Goal: Information Seeking & Learning: Understand process/instructions

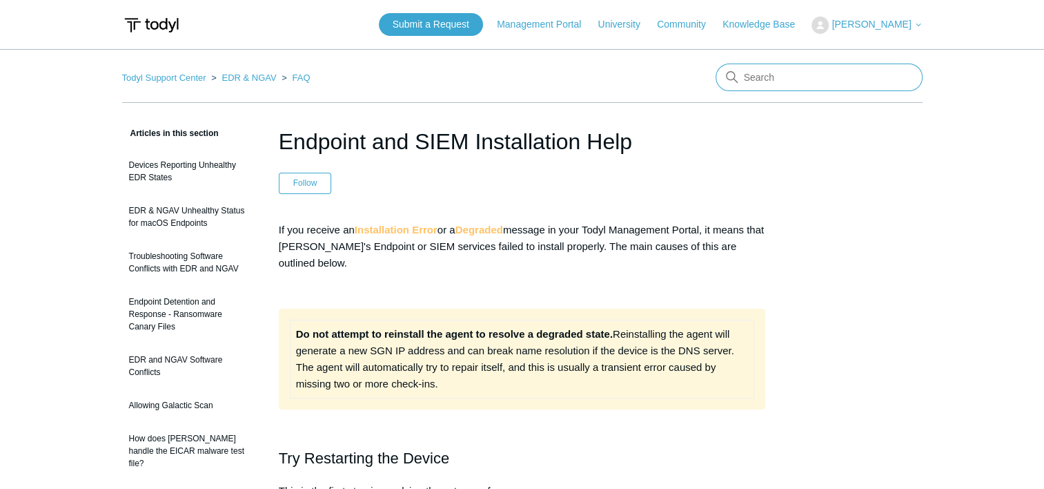
click at [767, 85] on input "Search" at bounding box center [819, 77] width 207 height 28
paste input "C:\Program Files\Elastic\Endpoint\cache\artifacts\user-artifacts"
type input "C:\Program Files\Elastic\Endpoint\cache\artifacts\user-artifacts"
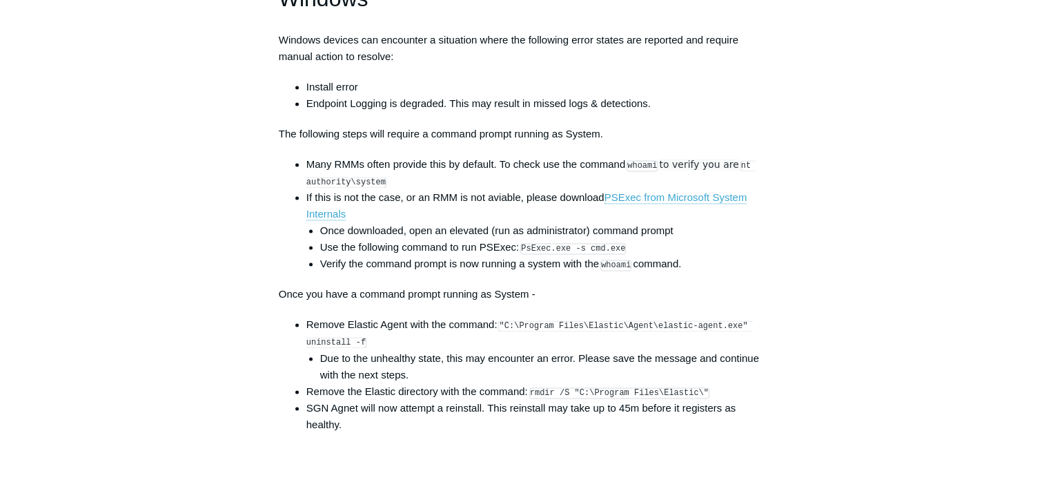
scroll to position [2001, 0]
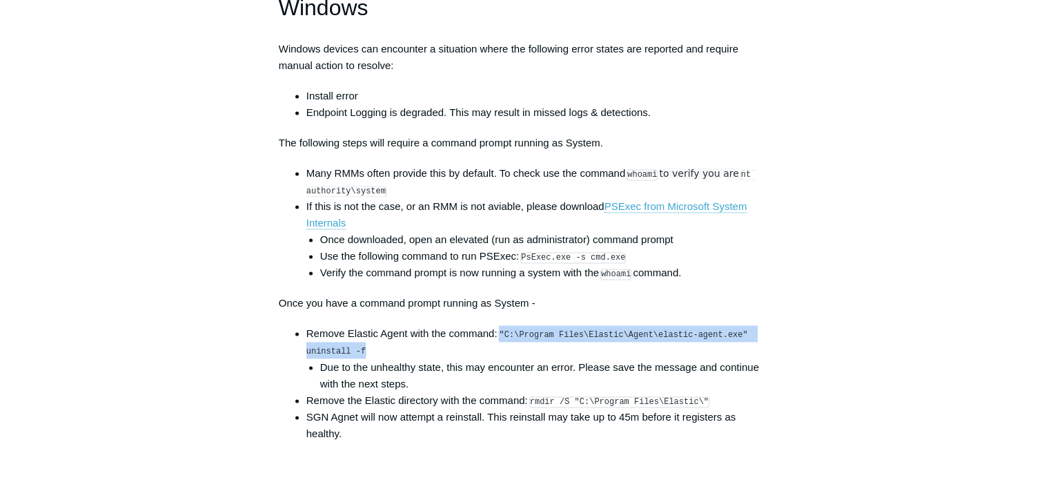
drag, startPoint x: 502, startPoint y: 345, endPoint x: 361, endPoint y: 362, distance: 142.4
click at [361, 362] on li "Remove Elastic Agent with the command: "C:\Program Files\Elastic\Agent\elastic-…" at bounding box center [536, 358] width 460 height 66
copy code ""C:\Program Files\Elastic\Agent\elastic-agent.exe" uninstall -f"
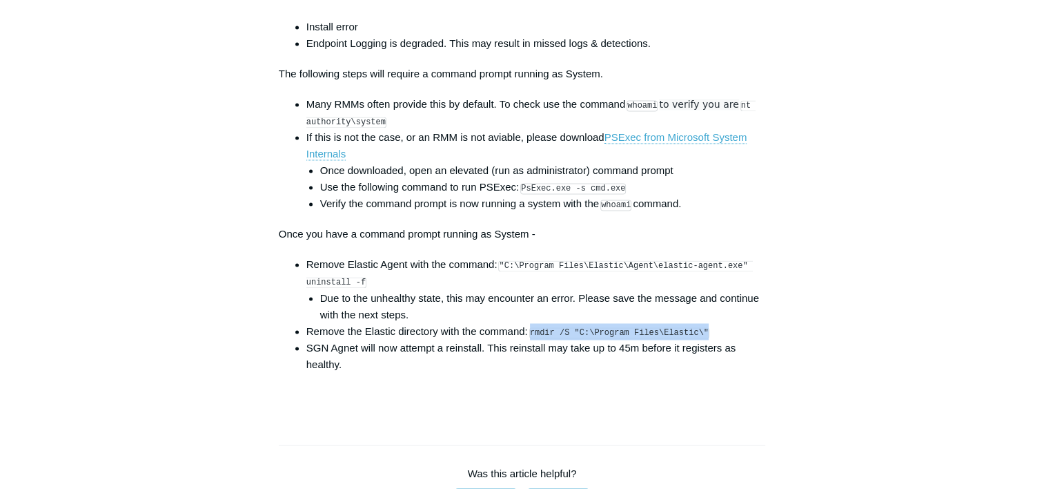
drag, startPoint x: 533, startPoint y: 342, endPoint x: 696, endPoint y: 339, distance: 162.9
click at [696, 338] on code "rmdir /S "C:\Program Files\Elastic\"" at bounding box center [619, 332] width 180 height 11
copy code "rmdir /S "C:\Program Files\Elastic\""
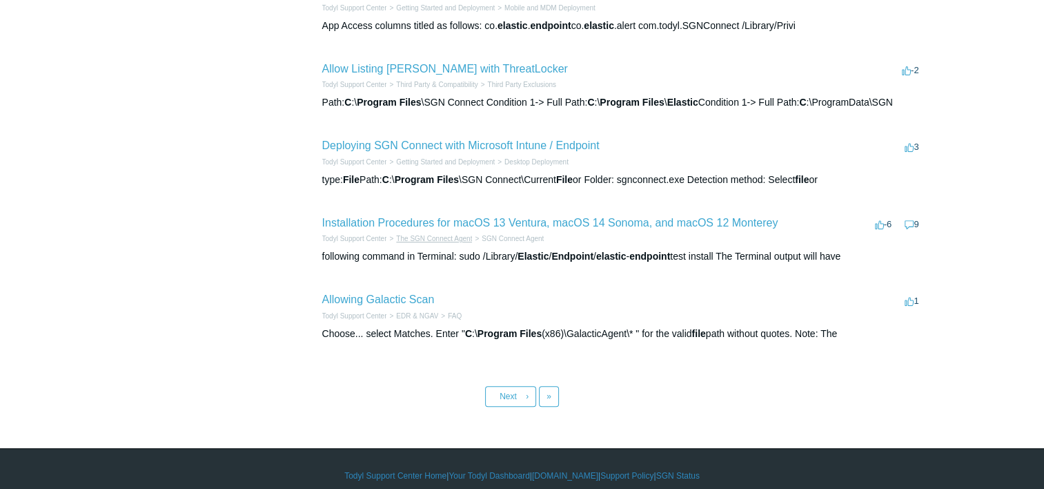
scroll to position [592, 0]
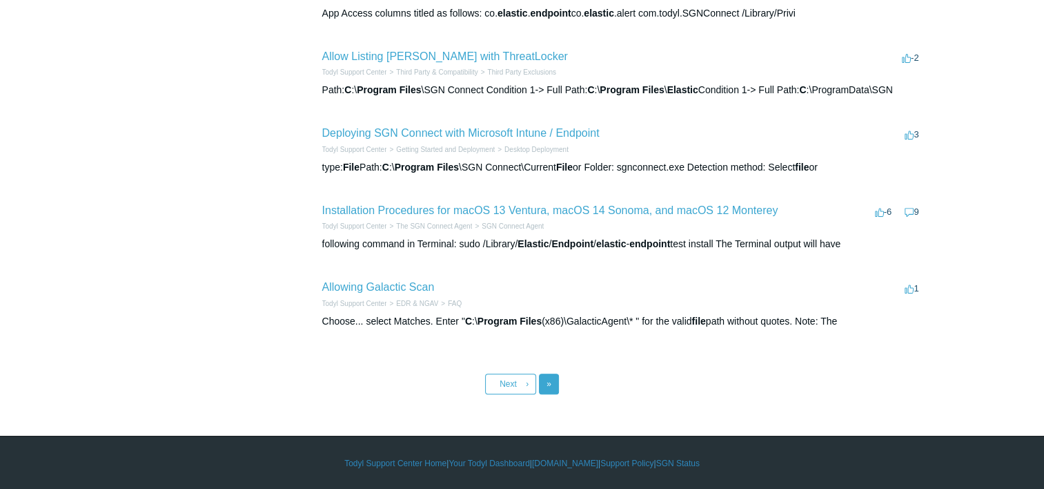
click at [552, 386] on link "Last »" at bounding box center [549, 383] width 20 height 21
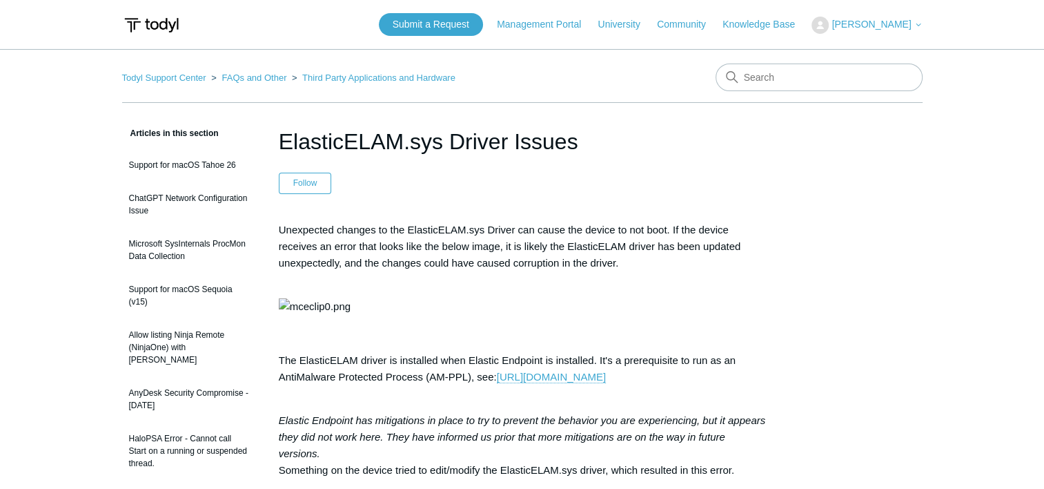
drag, startPoint x: 920, startPoint y: 373, endPoint x: 872, endPoint y: 352, distance: 52.2
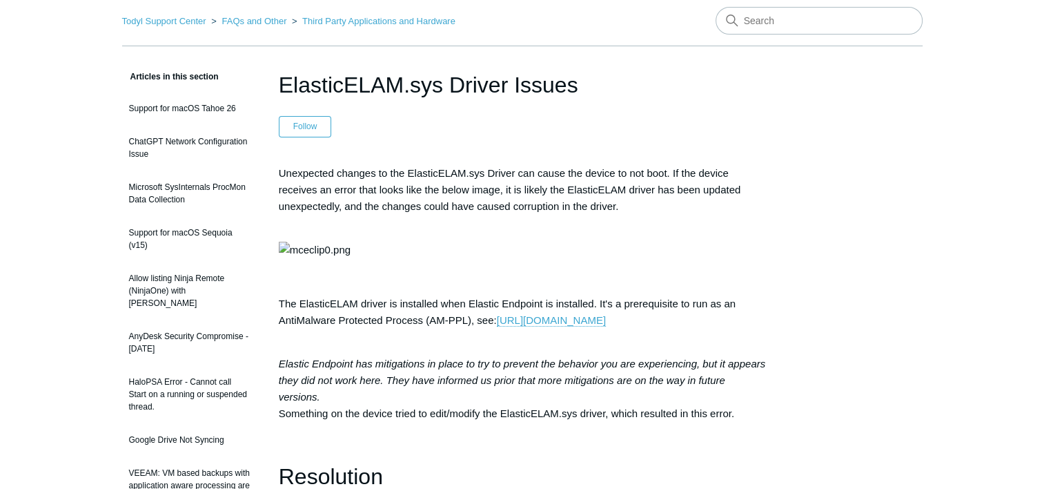
scroll to position [138, 0]
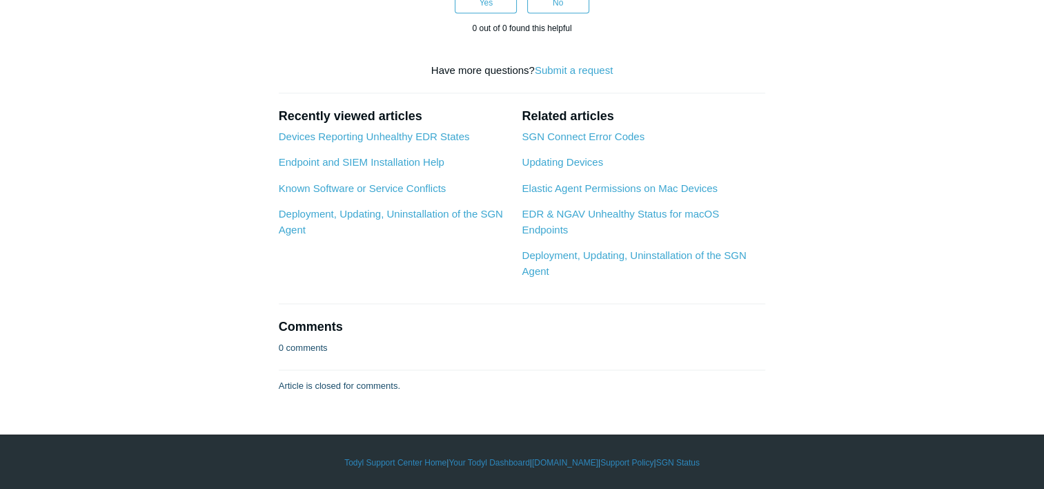
scroll to position [2346, 0]
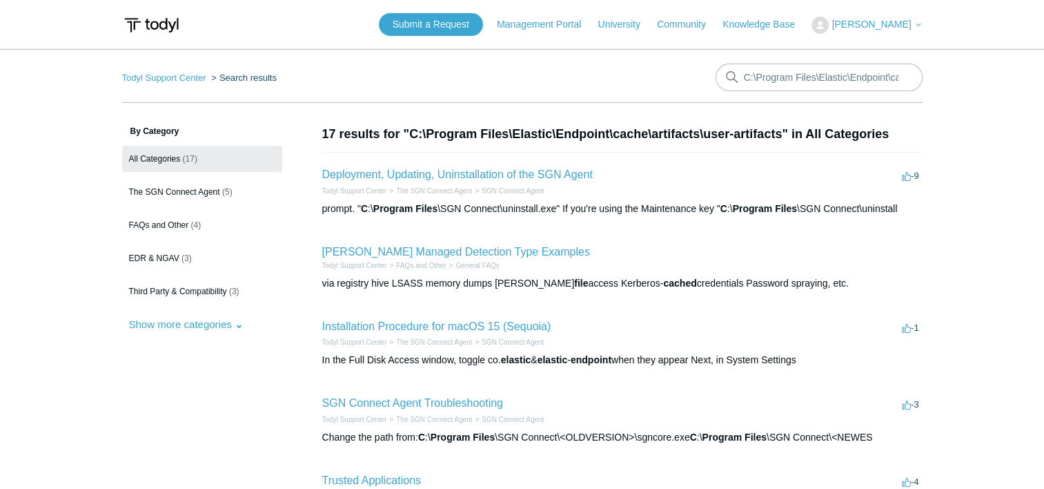
click at [114, 439] on main "Todyl Support Center Search results C:\Program Files\Elastic\Endpoint\cache\art…" at bounding box center [522, 392] width 1044 height 687
click at [783, 79] on input "C:\Program Files\Elastic\Endpoint\cache\artifacts\user-artifacts" at bounding box center [819, 77] width 207 height 28
click at [783, 77] on input "C:\Program Files\Elastic\Endpoint\cache\artifacts\user-artifacts" at bounding box center [819, 77] width 207 height 28
paste input "endpoint-exceptionlist-windows-v1"
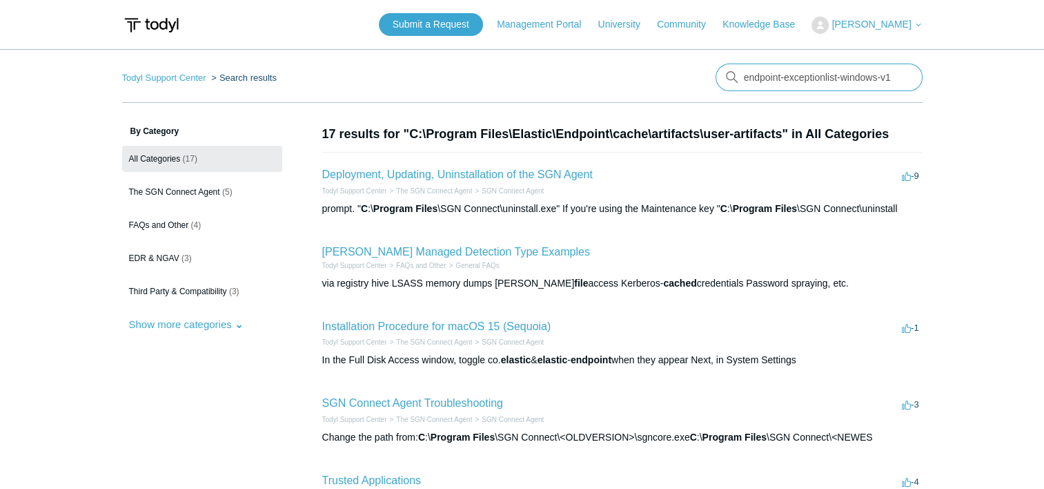
type input "endpoint-exceptionlist-windows-v1"
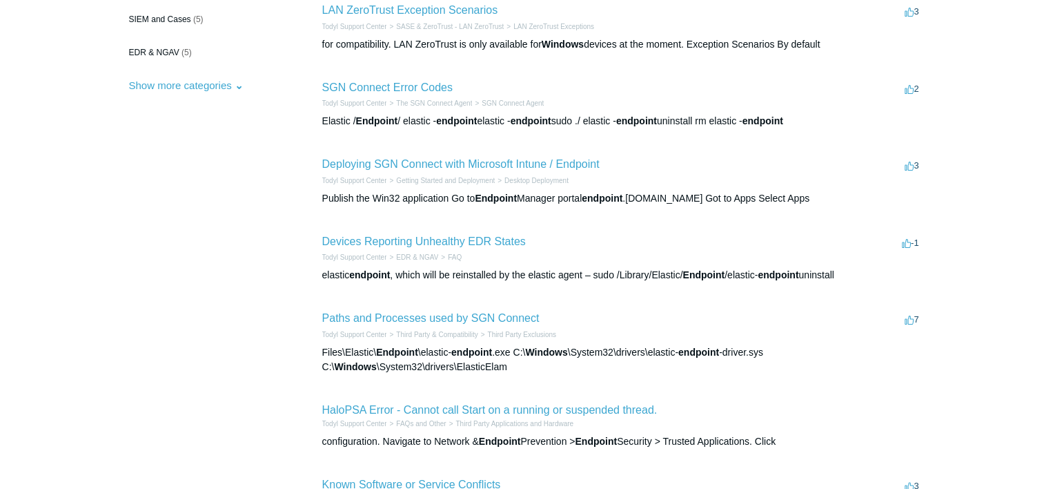
scroll to position [276, 0]
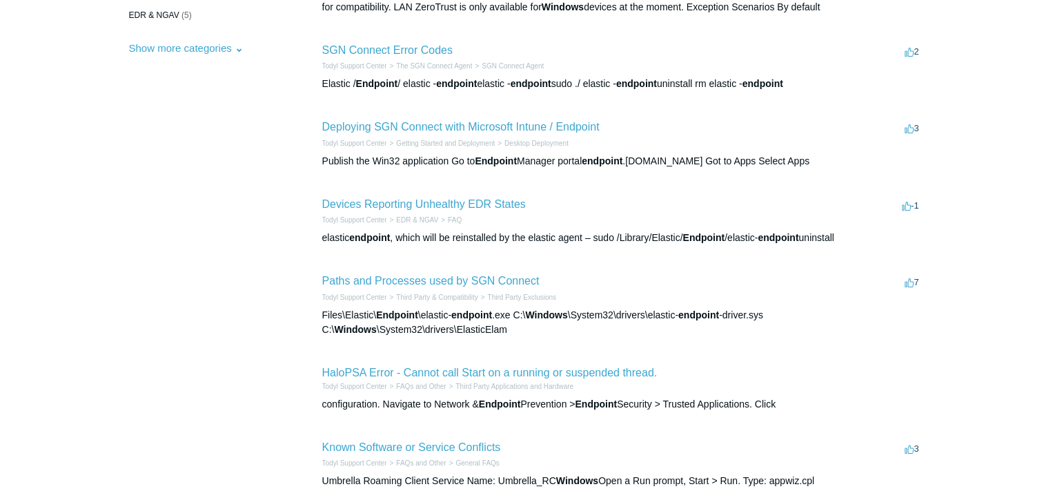
click at [151, 157] on aside "By Category All Categories (34) FAQs and Other (8) The SGN Connect Agent (7) SI…" at bounding box center [202, 260] width 160 height 823
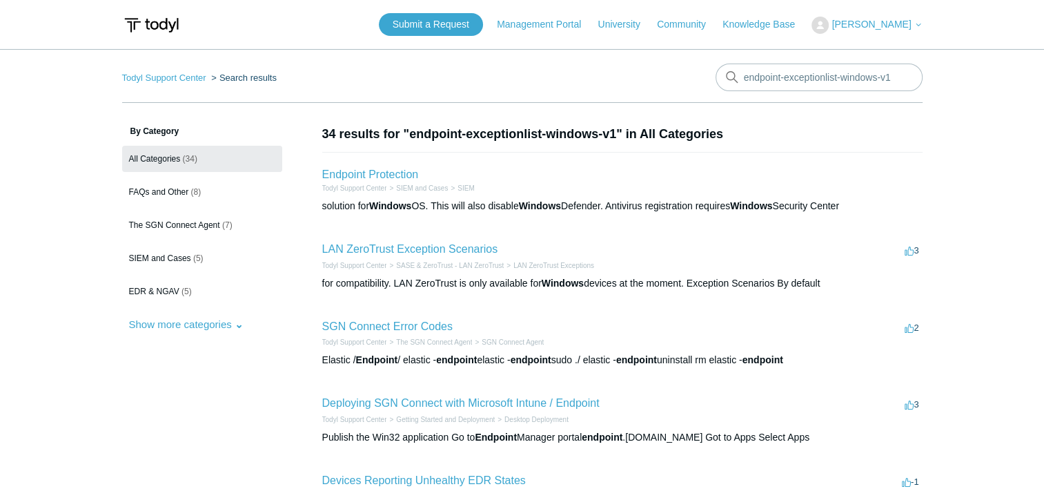
scroll to position [0, 0]
click at [175, 230] on link "The SGN Connect Agent (7)" at bounding box center [202, 225] width 160 height 26
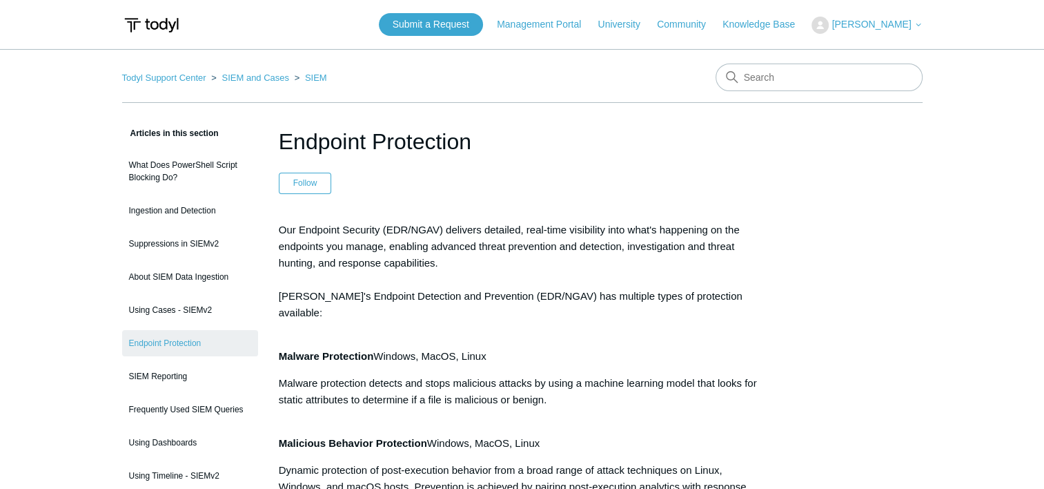
click at [567, 126] on h1 "Endpoint Protection" at bounding box center [522, 141] width 487 height 33
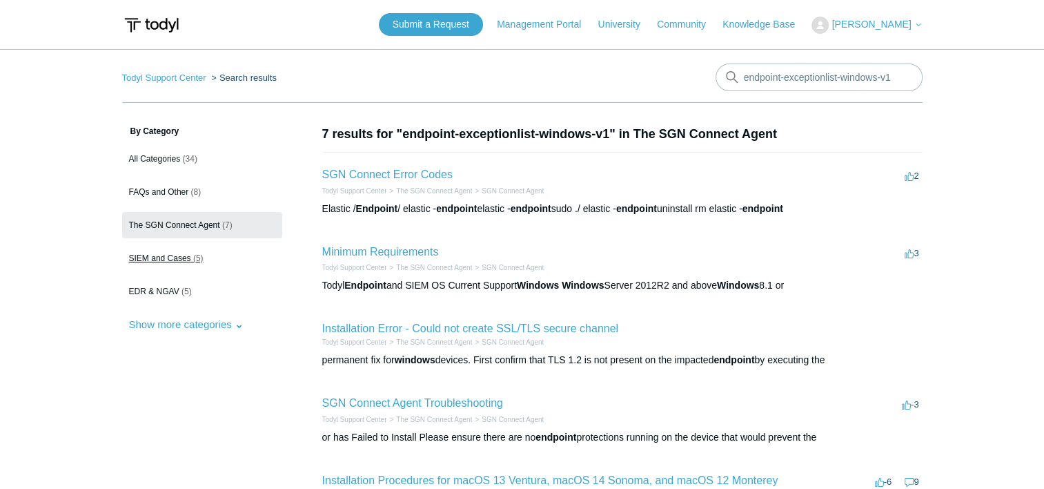
click at [181, 258] on span "SIEM and Cases" at bounding box center [160, 258] width 62 height 10
